Goal: Information Seeking & Learning: Learn about a topic

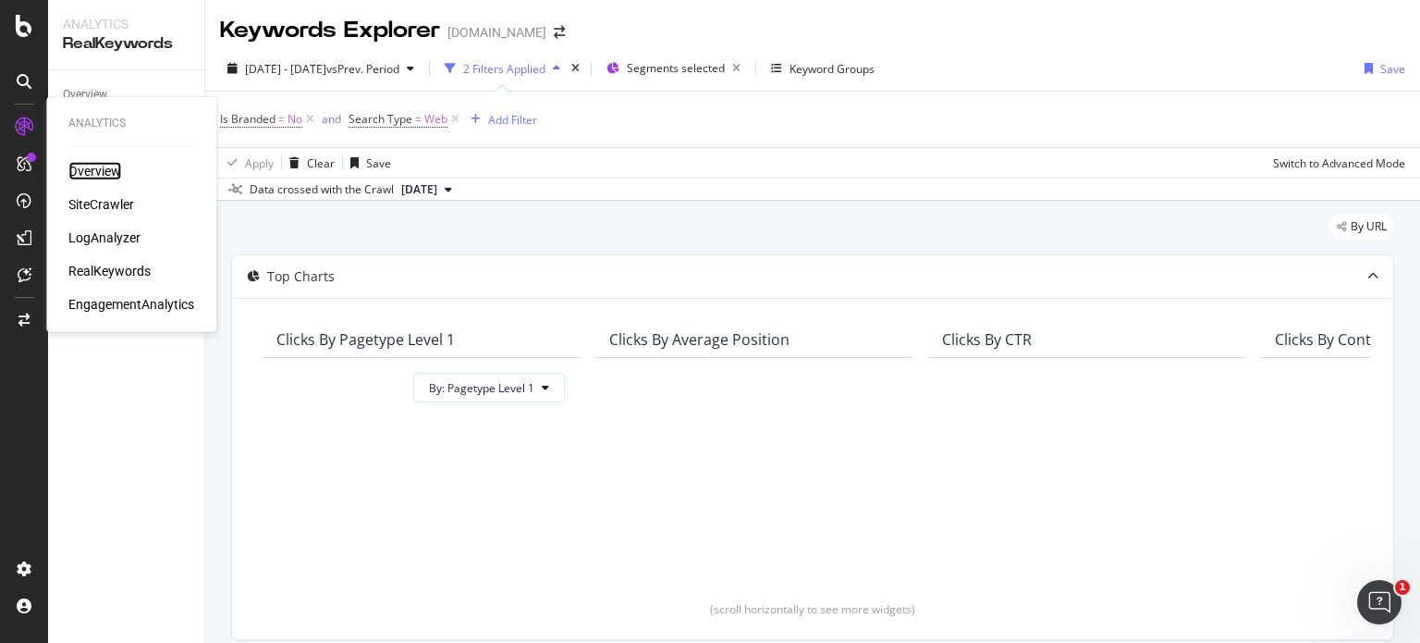
click at [109, 167] on div "Overview" at bounding box center [94, 171] width 53 height 18
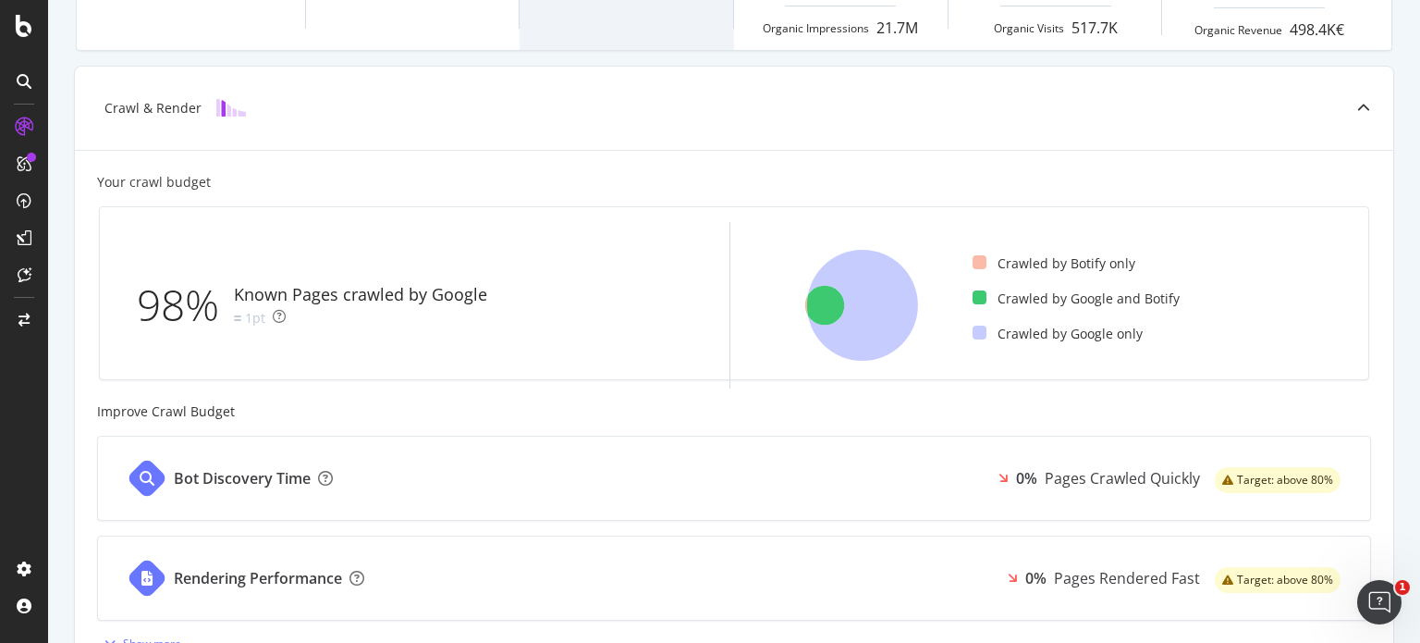
scroll to position [436, 0]
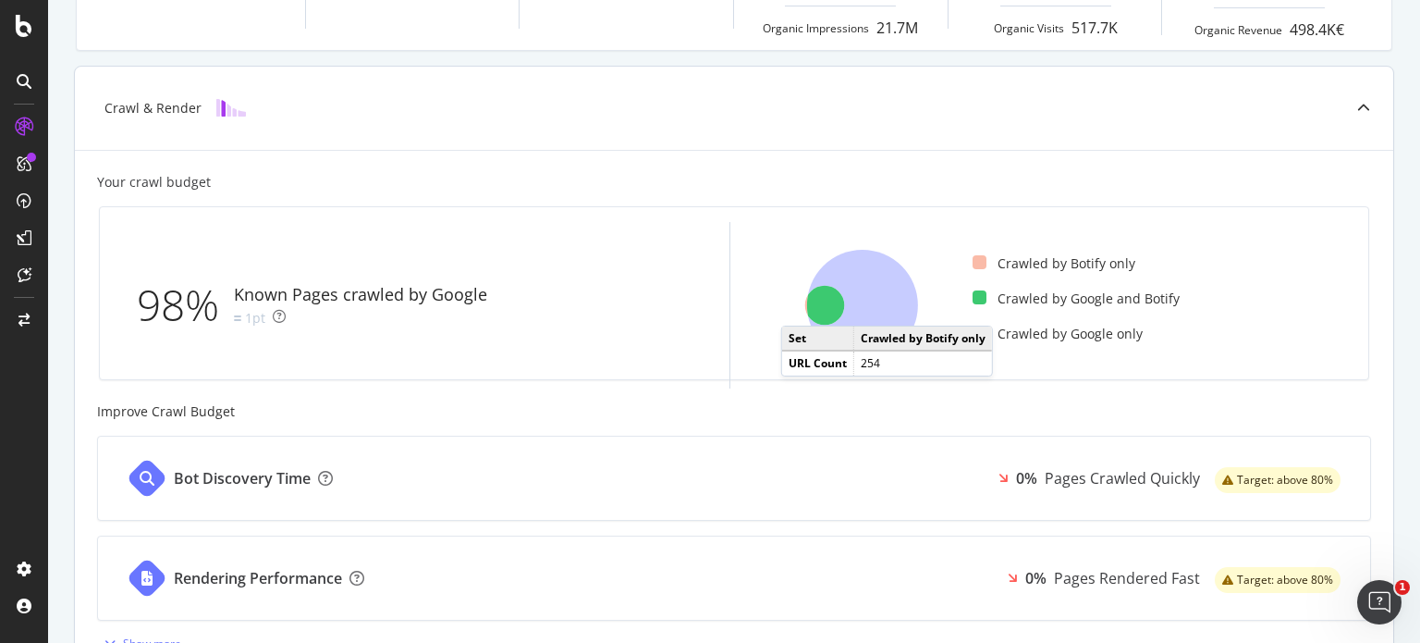
click at [805, 306] on icon at bounding box center [825, 306] width 40 height 40
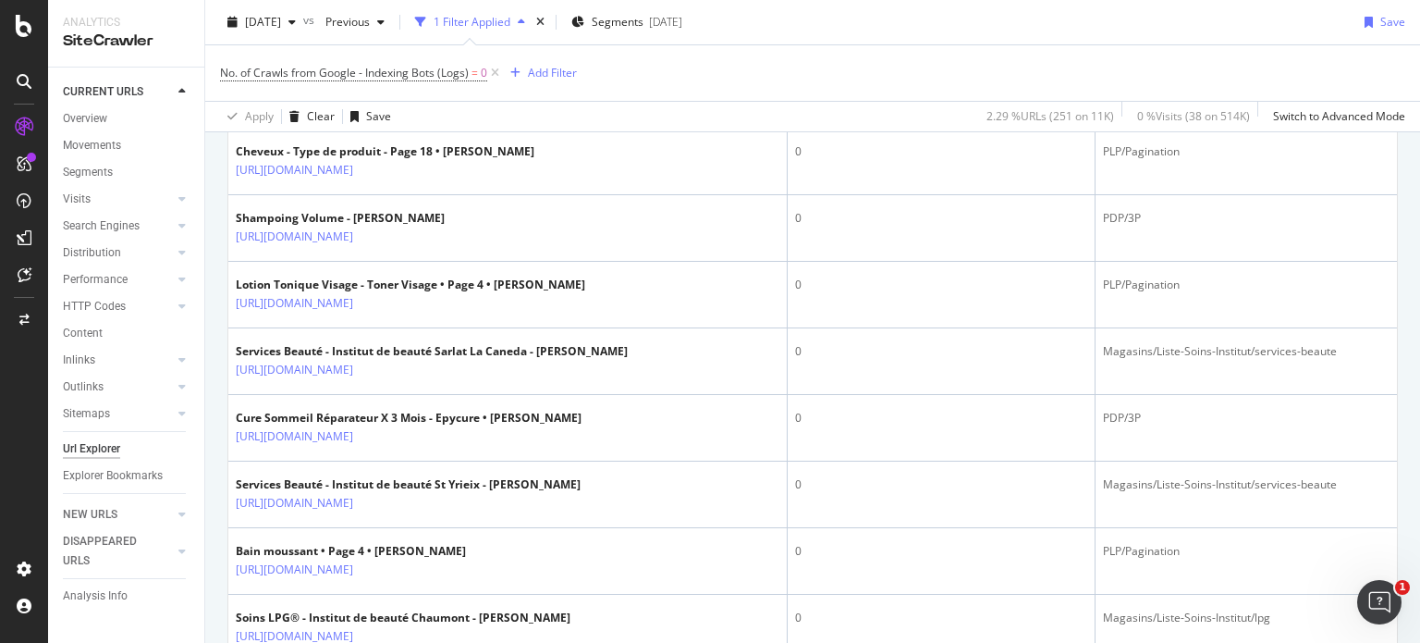
scroll to position [2790, 0]
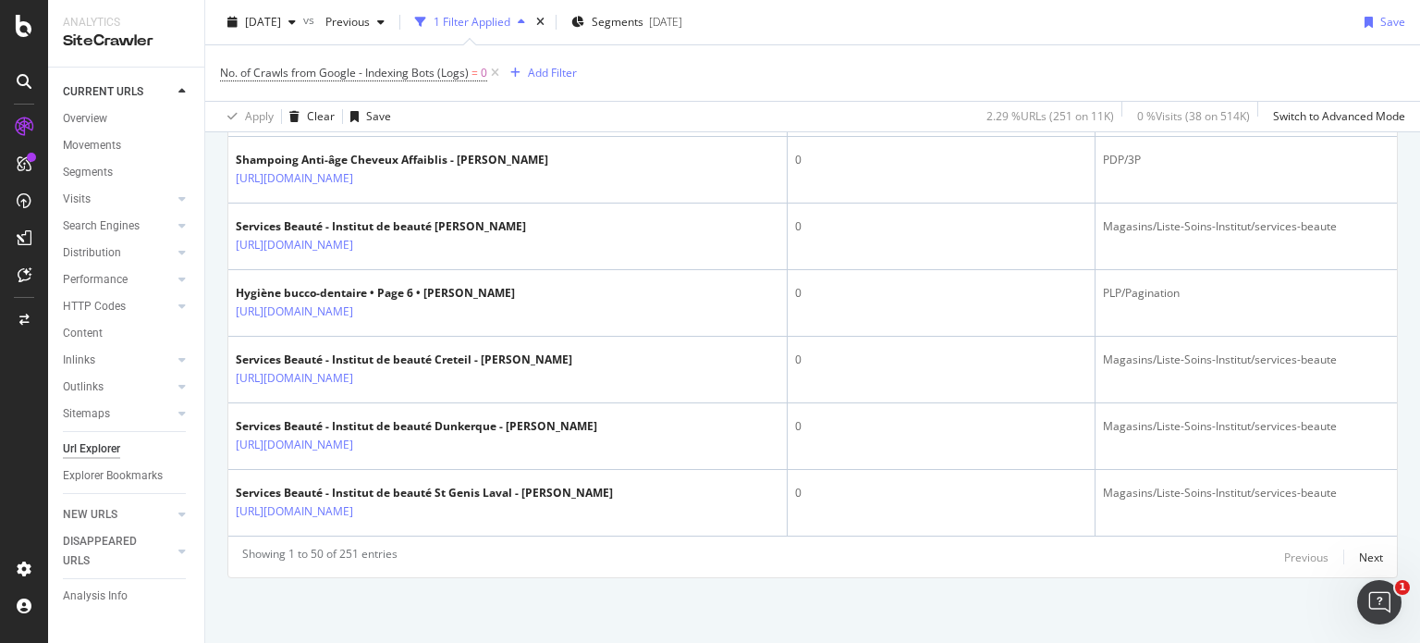
scroll to position [4197, 0]
click at [1359, 558] on div "Next" at bounding box center [1371, 557] width 24 height 16
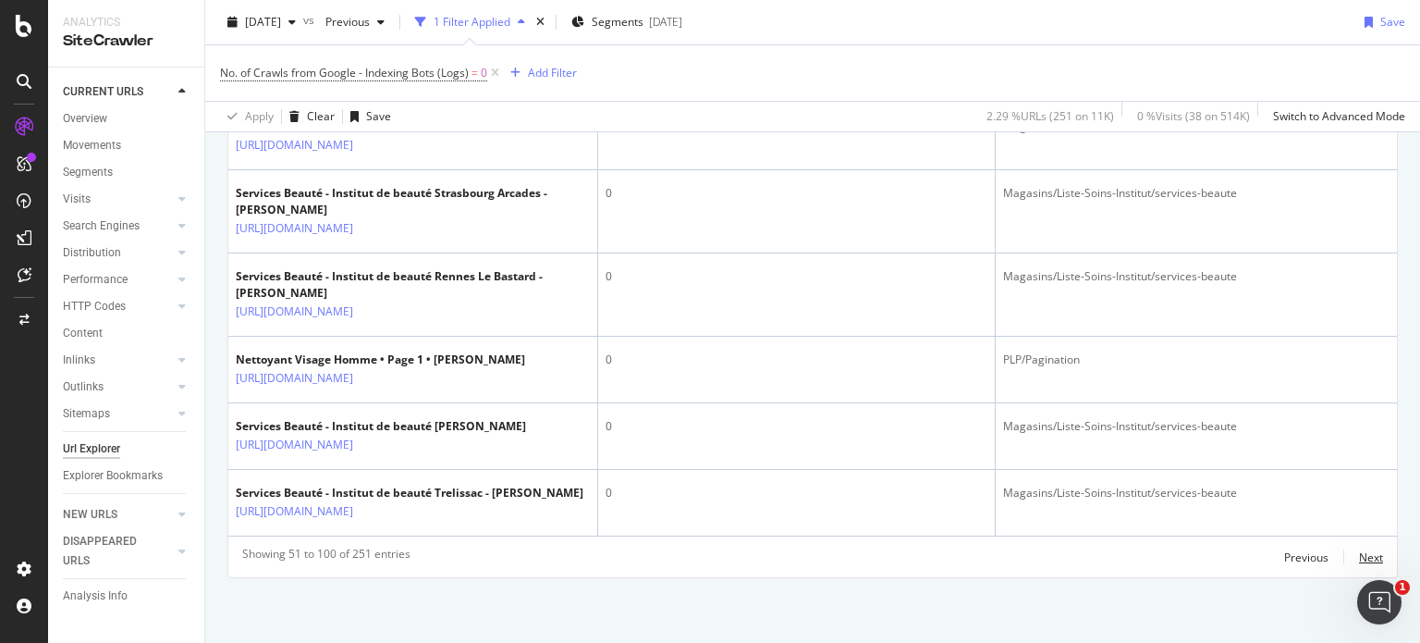
scroll to position [5524, 0]
click at [1359, 549] on div "Next" at bounding box center [1371, 557] width 24 height 16
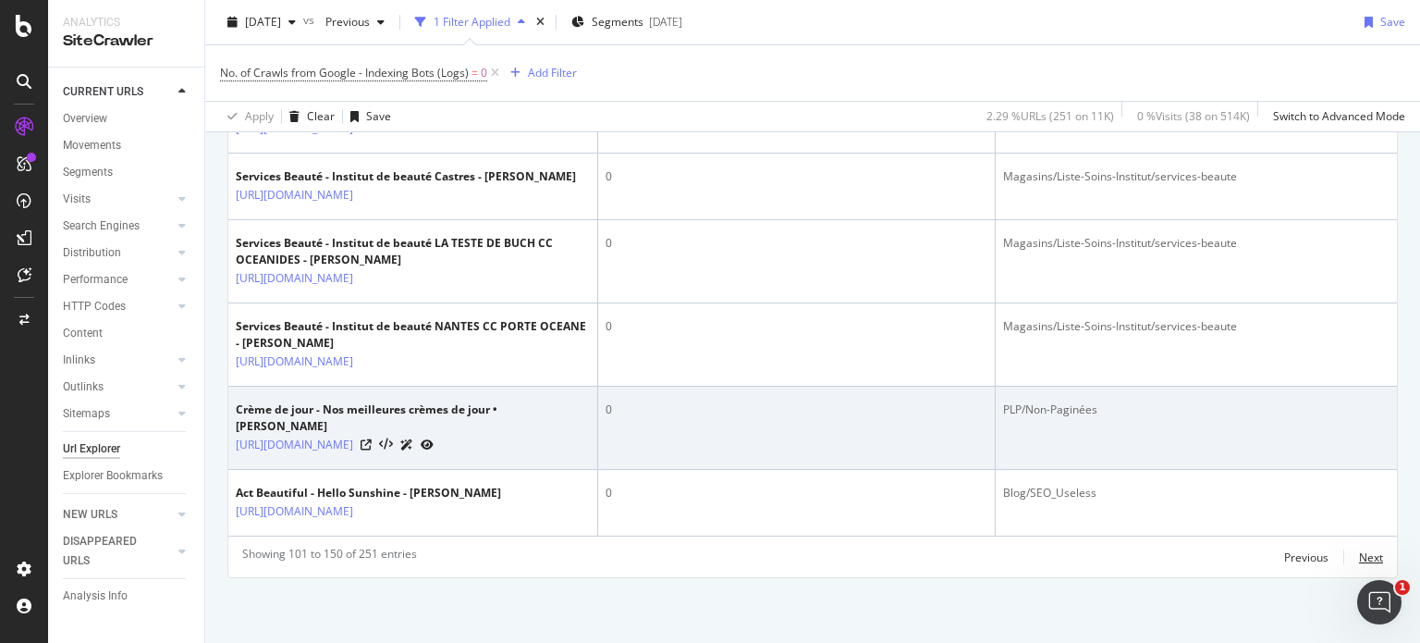
scroll to position [5184, 0]
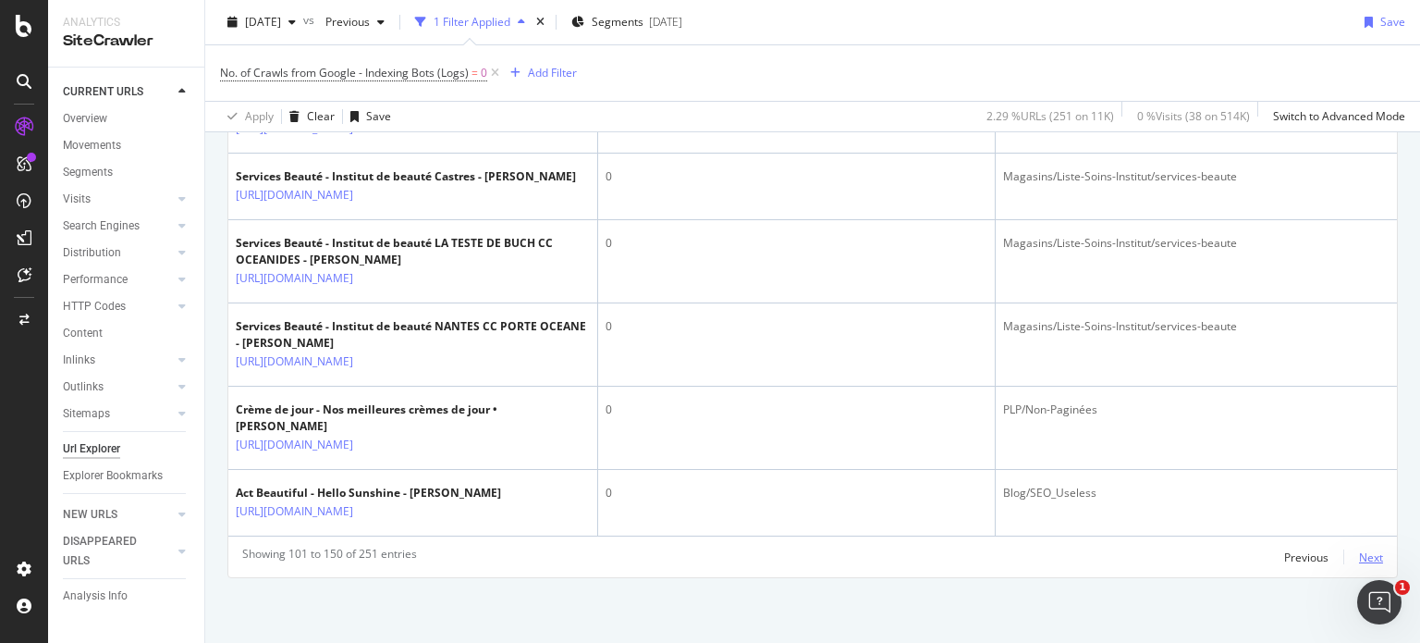
click at [1363, 560] on div "Next" at bounding box center [1371, 557] width 24 height 16
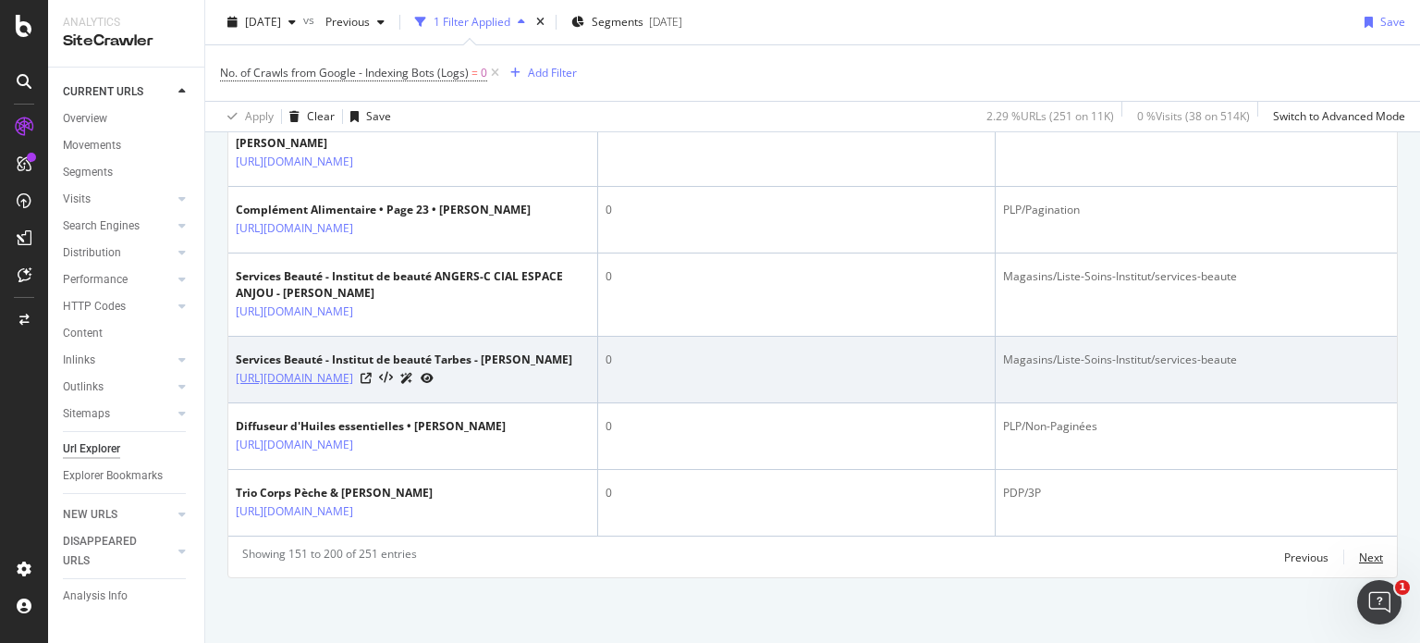
scroll to position [5292, 0]
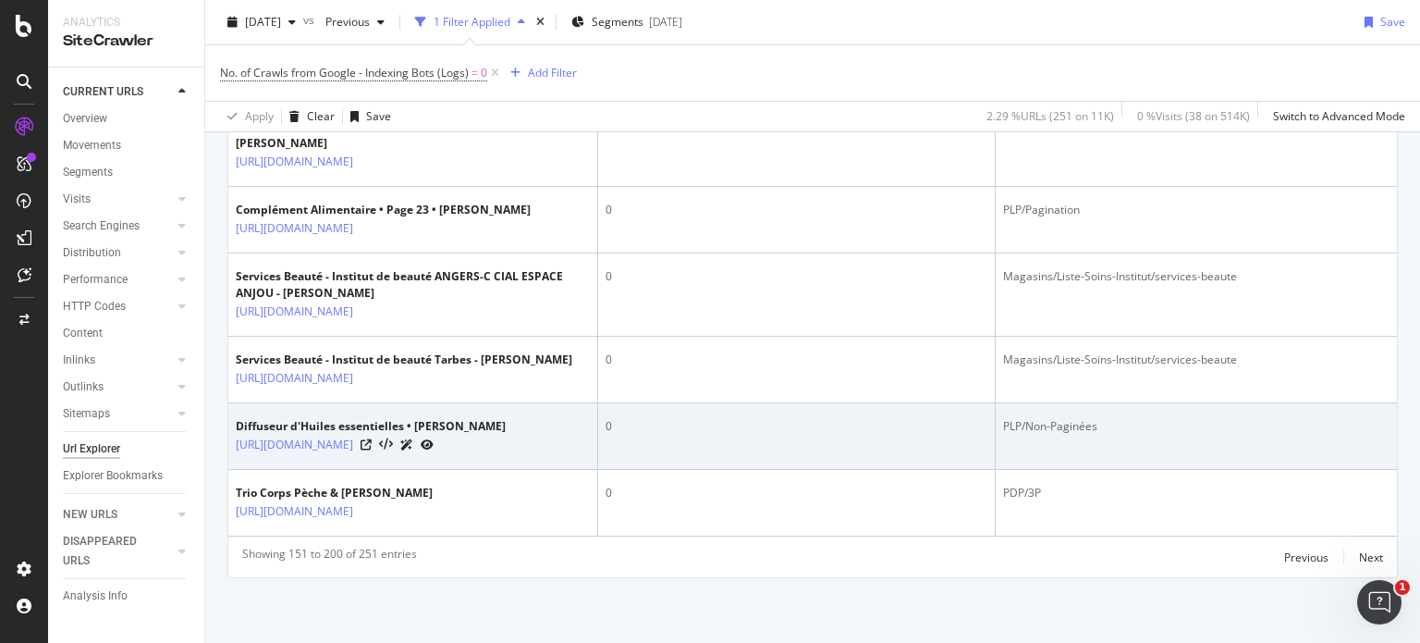
drag, startPoint x: 232, startPoint y: 398, endPoint x: 492, endPoint y: 443, distance: 263.5
click at [492, 443] on td "Diffuseur d'Huiles essentielles • [PERSON_NAME] [URL][DOMAIN_NAME]" at bounding box center [413, 436] width 370 height 67
copy div "Diffuseur d'Huiles essentielles • [PERSON_NAME] [URL][DOMAIN_NAME]"
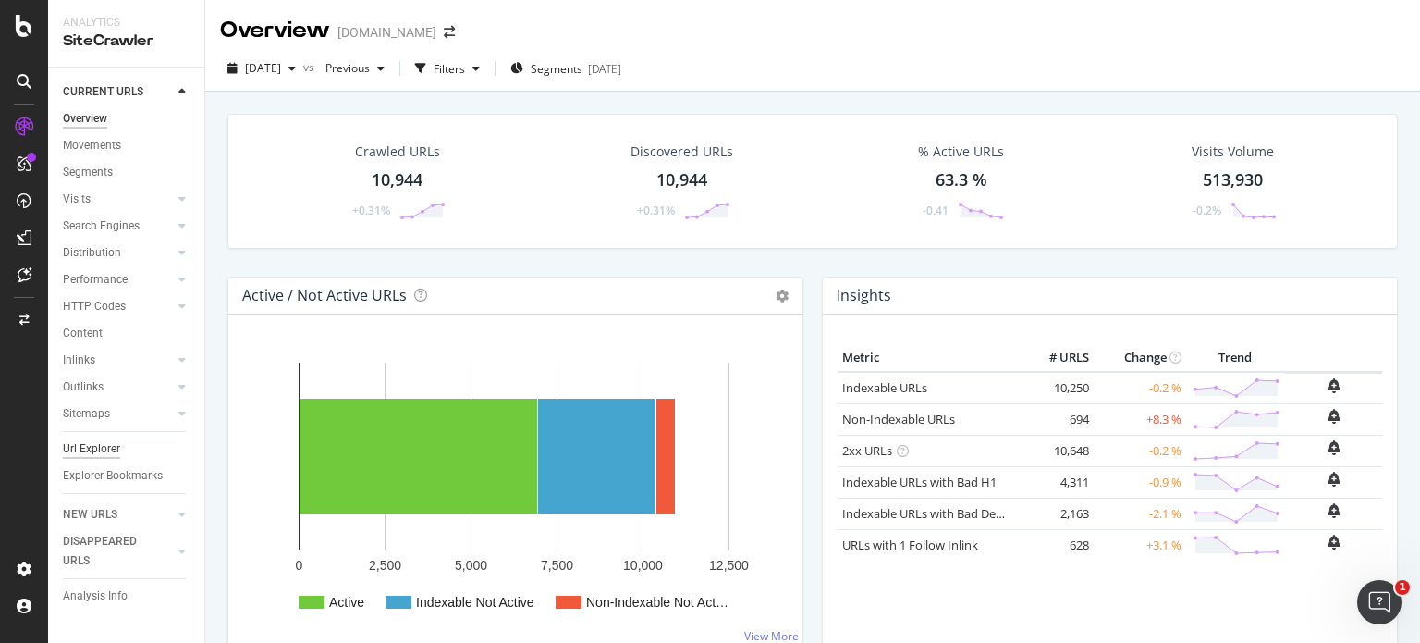
click at [113, 450] on div "Url Explorer" at bounding box center [91, 448] width 57 height 19
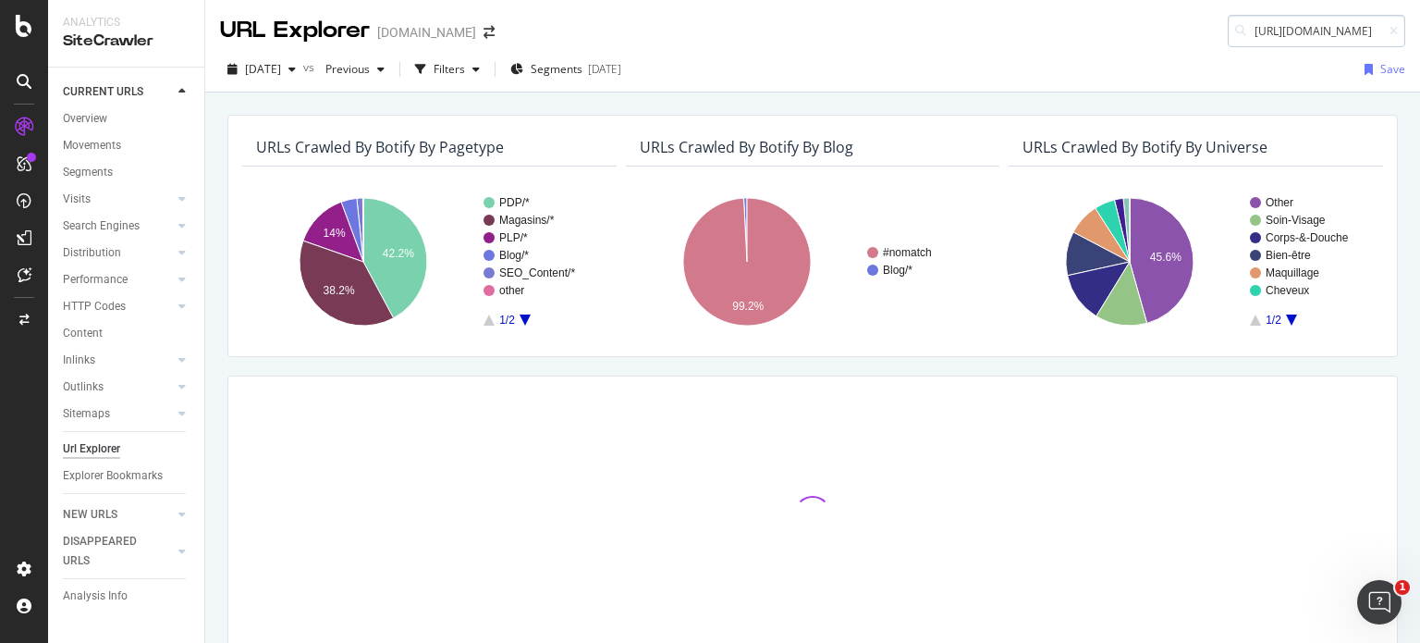
scroll to position [0, 359]
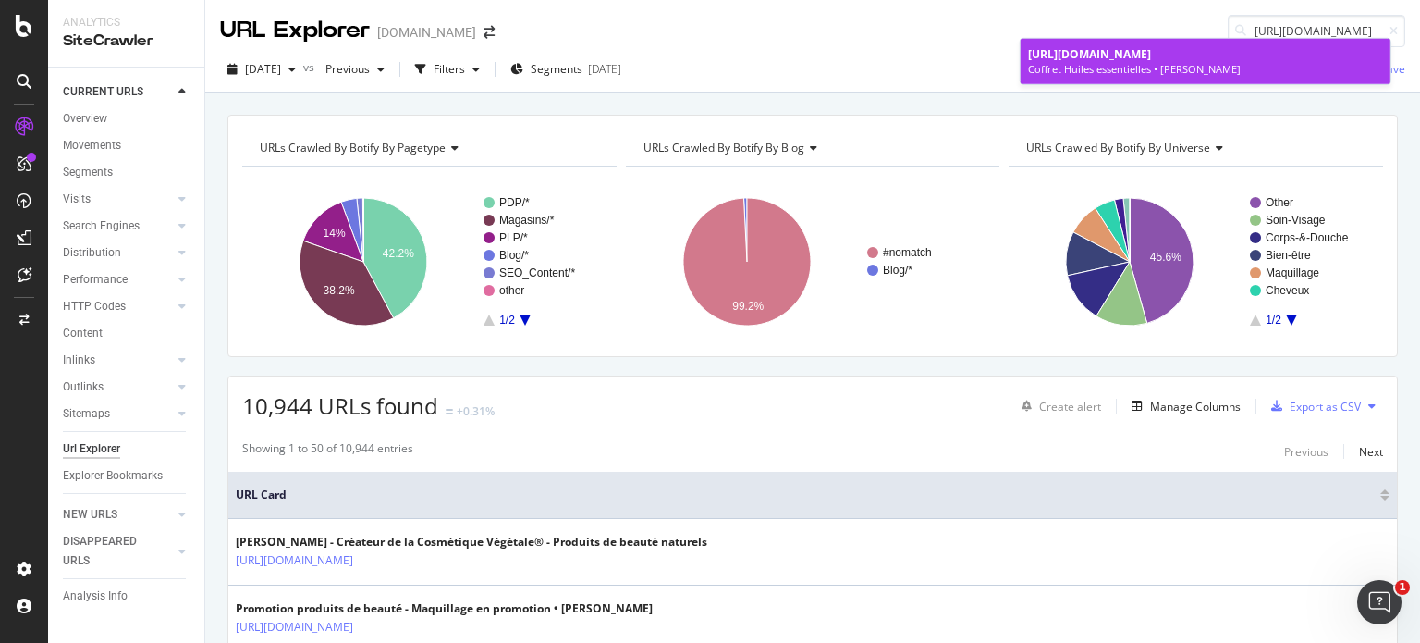
type input "[URL][DOMAIN_NAME]"
click at [1107, 77] on div "Coffret Huiles essentielles • [PERSON_NAME]" at bounding box center [1205, 69] width 355 height 15
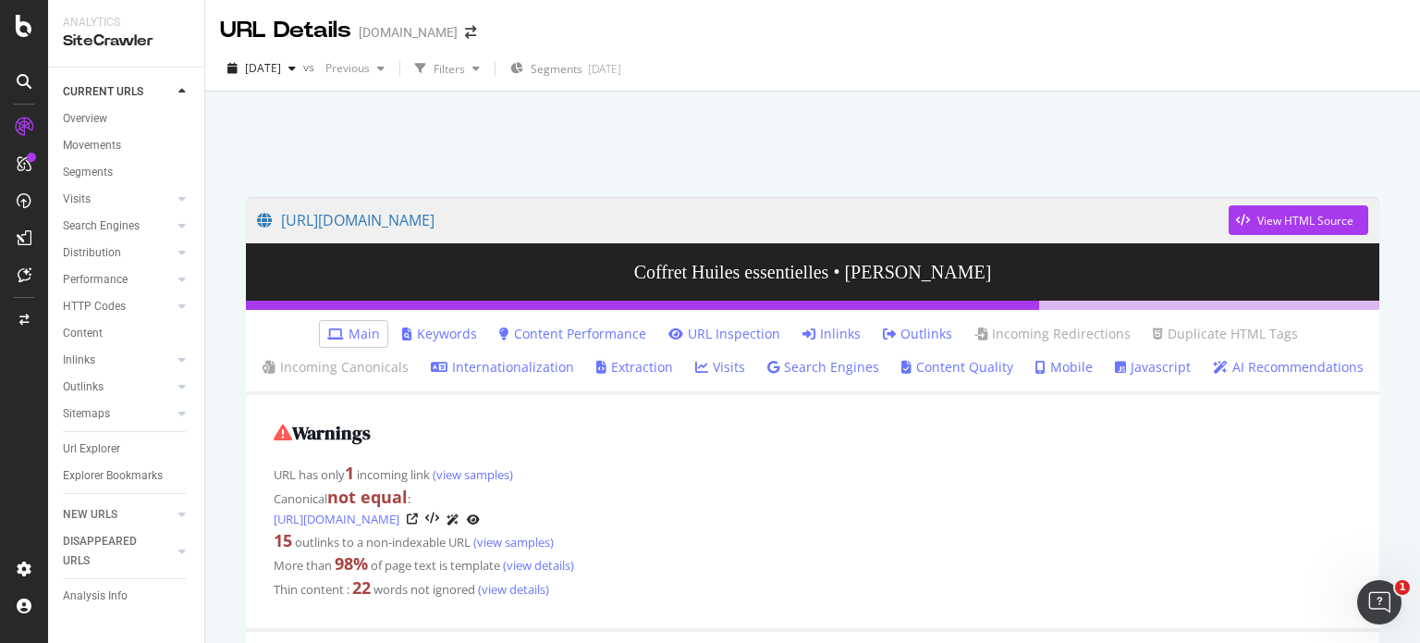
click at [821, 334] on link "Inlinks" at bounding box center [831, 333] width 58 height 18
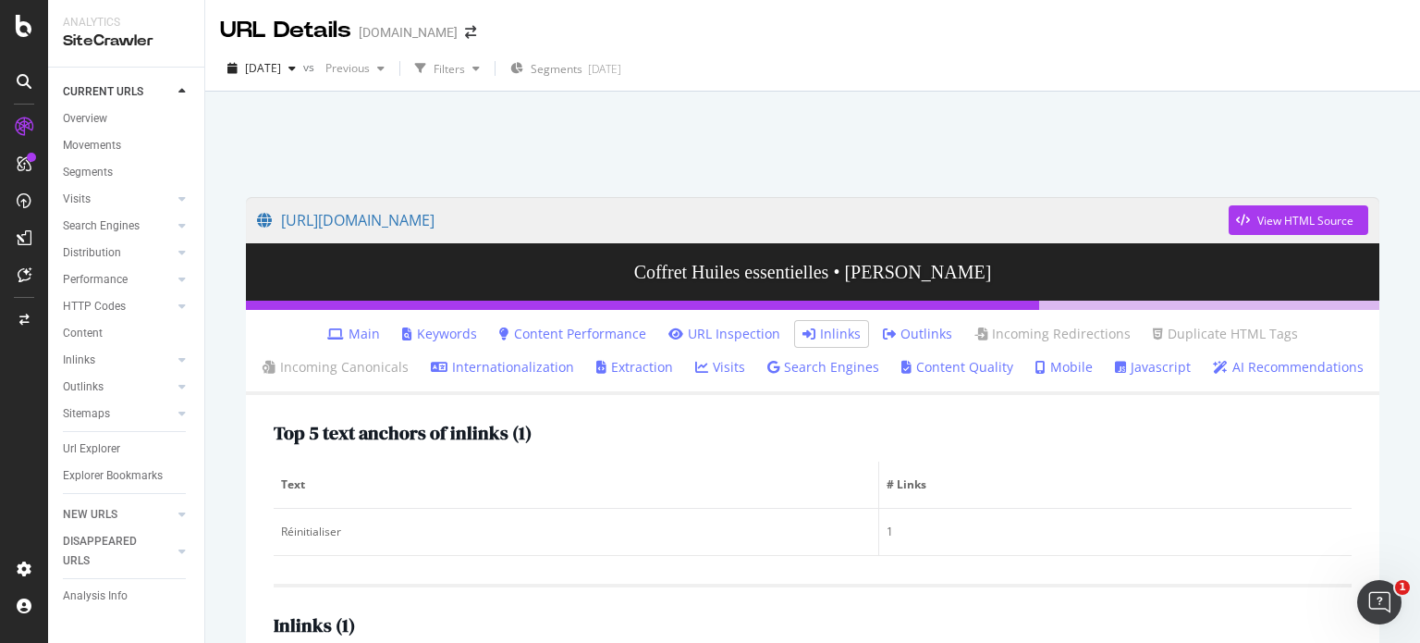
scroll to position [153, 0]
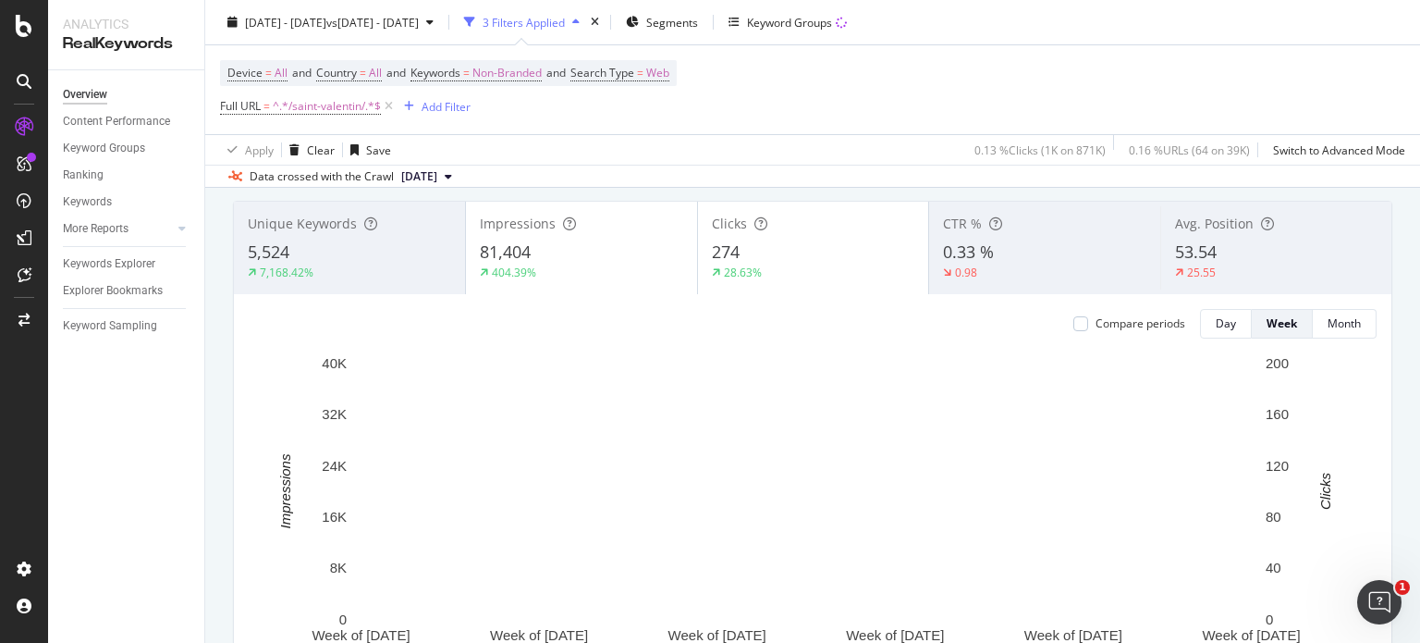
scroll to position [105, 0]
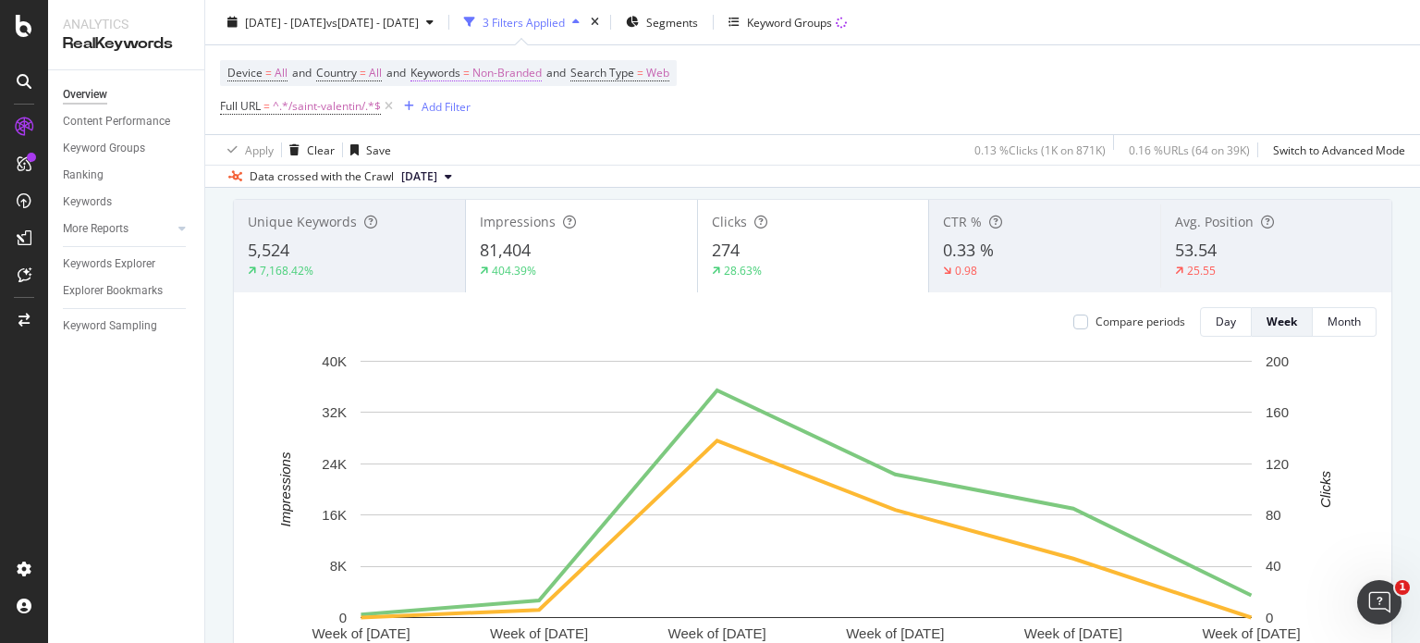
click at [499, 76] on span "Non-Branded" at bounding box center [506, 73] width 69 height 26
click at [496, 112] on span "Non-Branded" at bounding box center [476, 116] width 77 height 16
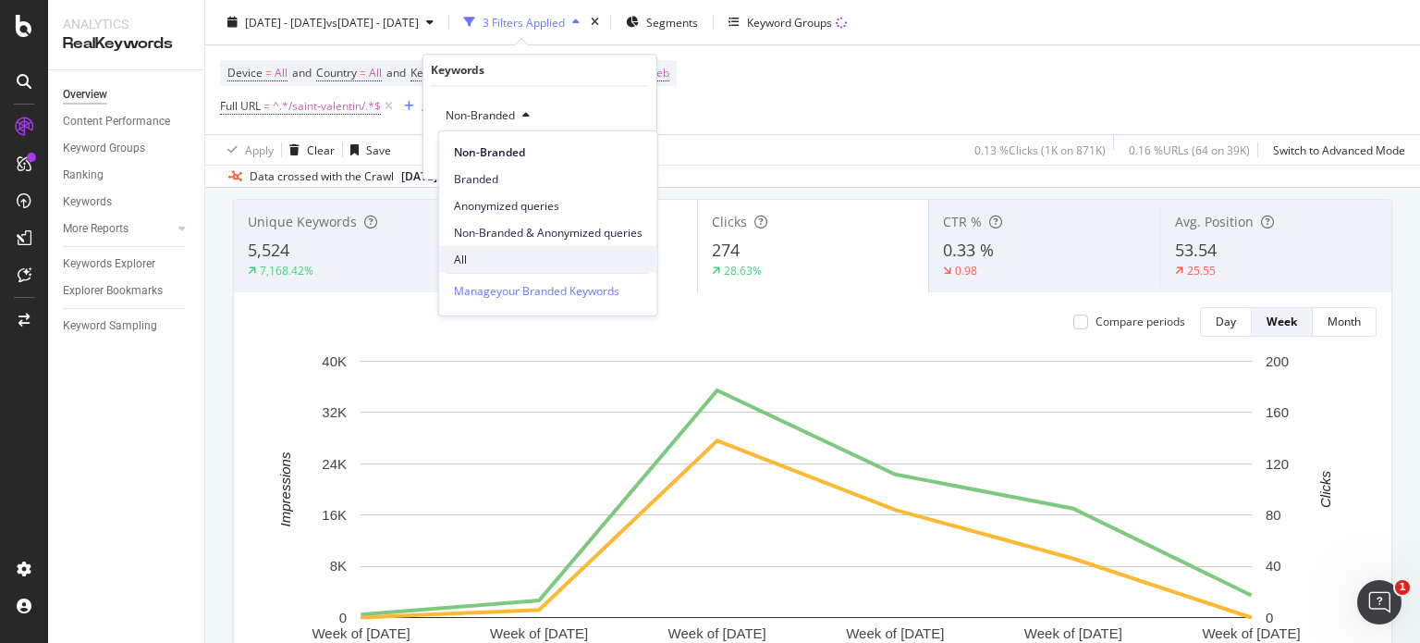
click at [459, 251] on span "All" at bounding box center [548, 259] width 189 height 17
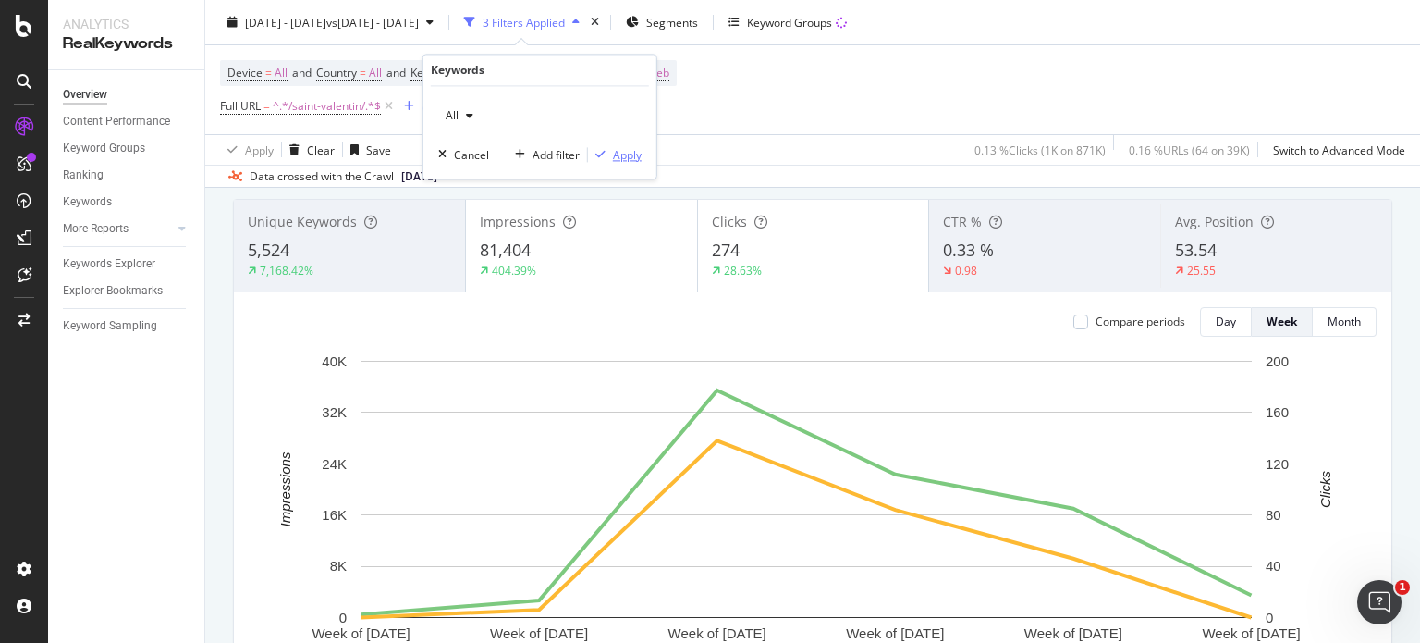
click at [622, 152] on div "Apply" at bounding box center [627, 155] width 29 height 16
